Goal: Transaction & Acquisition: Subscribe to service/newsletter

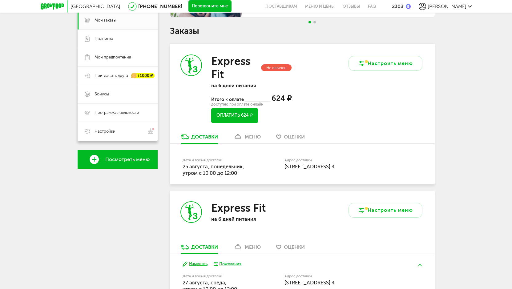
scroll to position [92, 0]
click at [254, 134] on link "меню" at bounding box center [247, 139] width 34 height 10
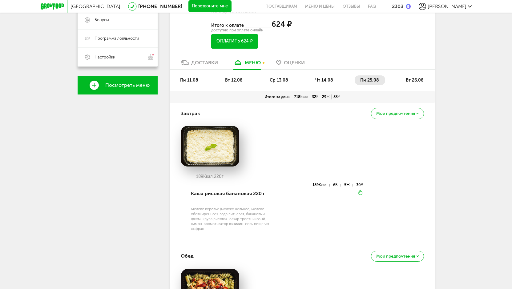
scroll to position [165, 0]
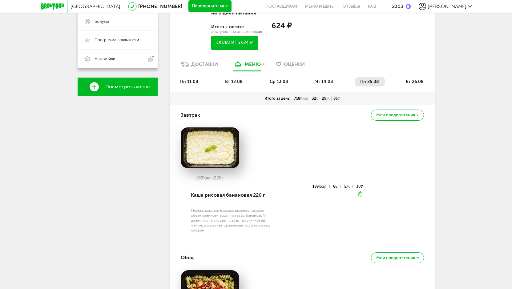
click at [411, 82] on span "вт 26.08" at bounding box center [415, 81] width 18 height 5
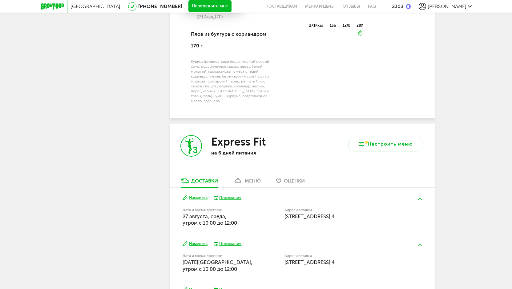
scroll to position [714, 0]
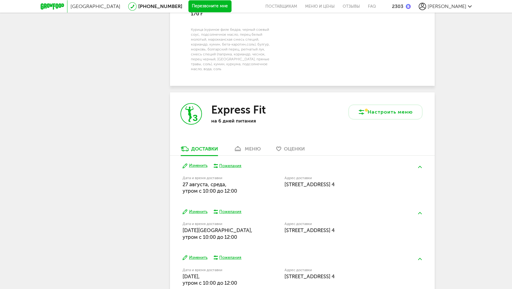
click at [199, 163] on button "Изменить" at bounding box center [195, 166] width 25 height 6
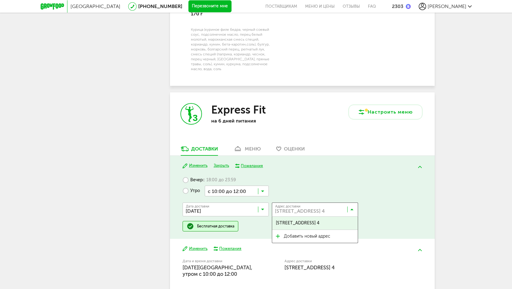
click at [298, 208] on input "Search for option" at bounding box center [316, 211] width 86 height 10
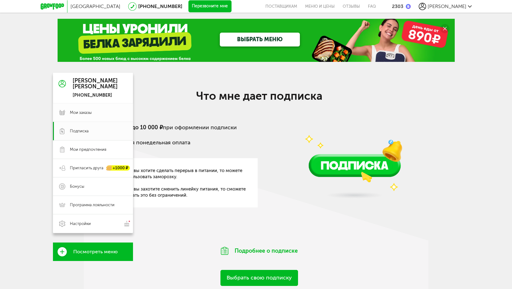
click at [81, 129] on span "Подписка" at bounding box center [79, 131] width 19 height 6
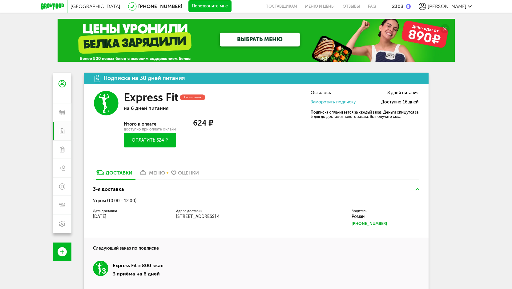
click at [160, 170] on div "меню" at bounding box center [157, 173] width 16 height 6
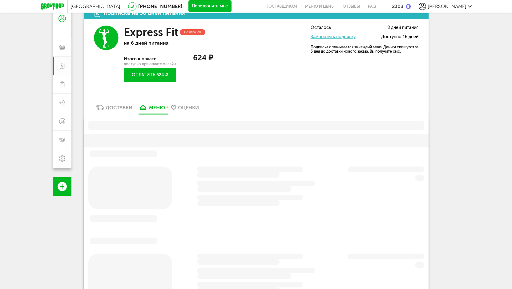
scroll to position [62, 0]
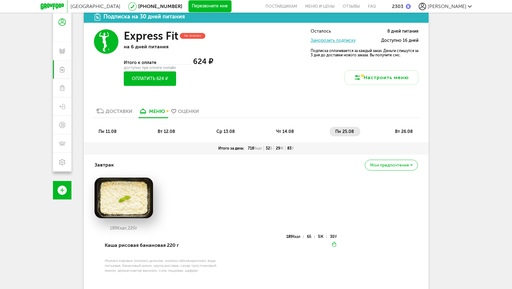
click at [155, 80] on button "Оплатить 624 ₽" at bounding box center [150, 78] width 52 height 14
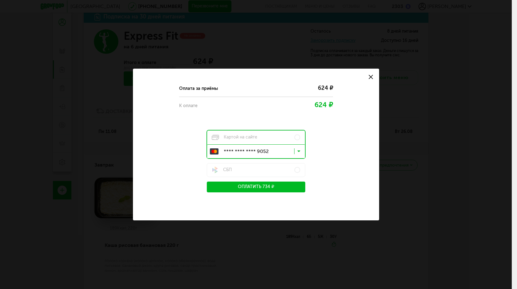
click at [369, 79] on use at bounding box center [371, 77] width 4 height 4
